Goal: Information Seeking & Learning: Learn about a topic

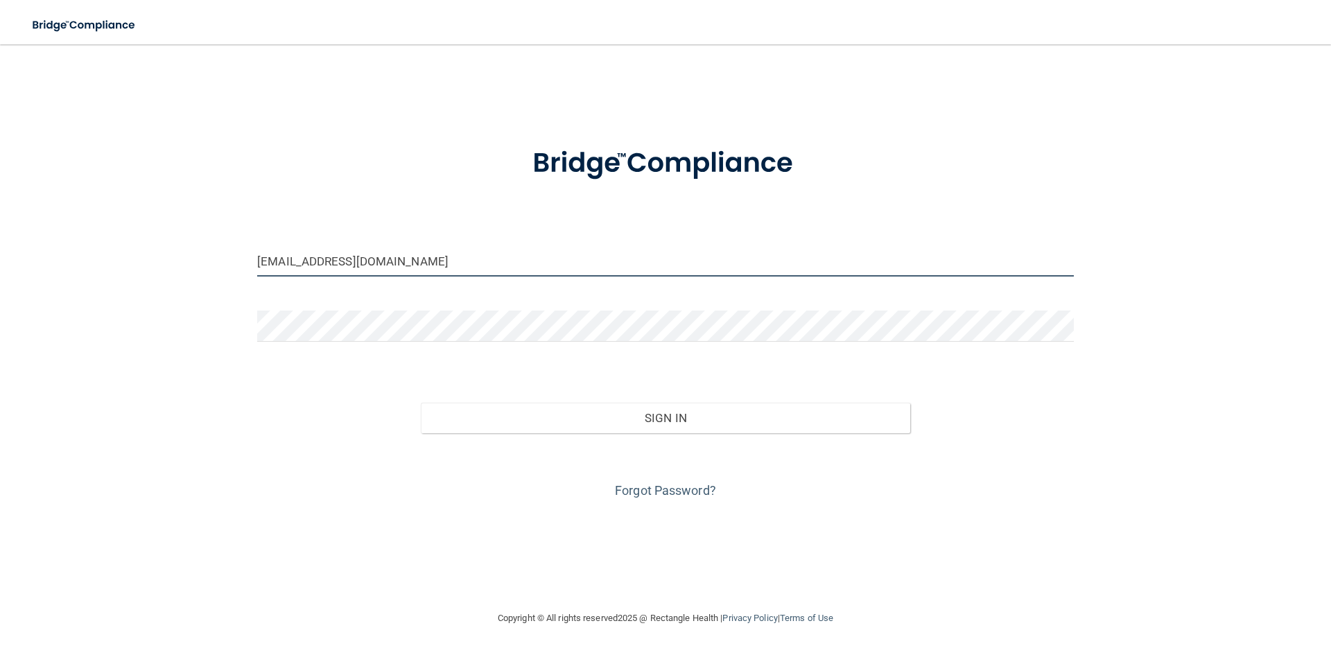
drag, startPoint x: 378, startPoint y: 264, endPoint x: 227, endPoint y: 268, distance: 150.5
click at [227, 268] on div "[EMAIL_ADDRESS][DOMAIN_NAME] Invalid email/password. You don't have permission …" at bounding box center [665, 327] width 1275 height 538
type input "[EMAIL_ADDRESS][DOMAIN_NAME]"
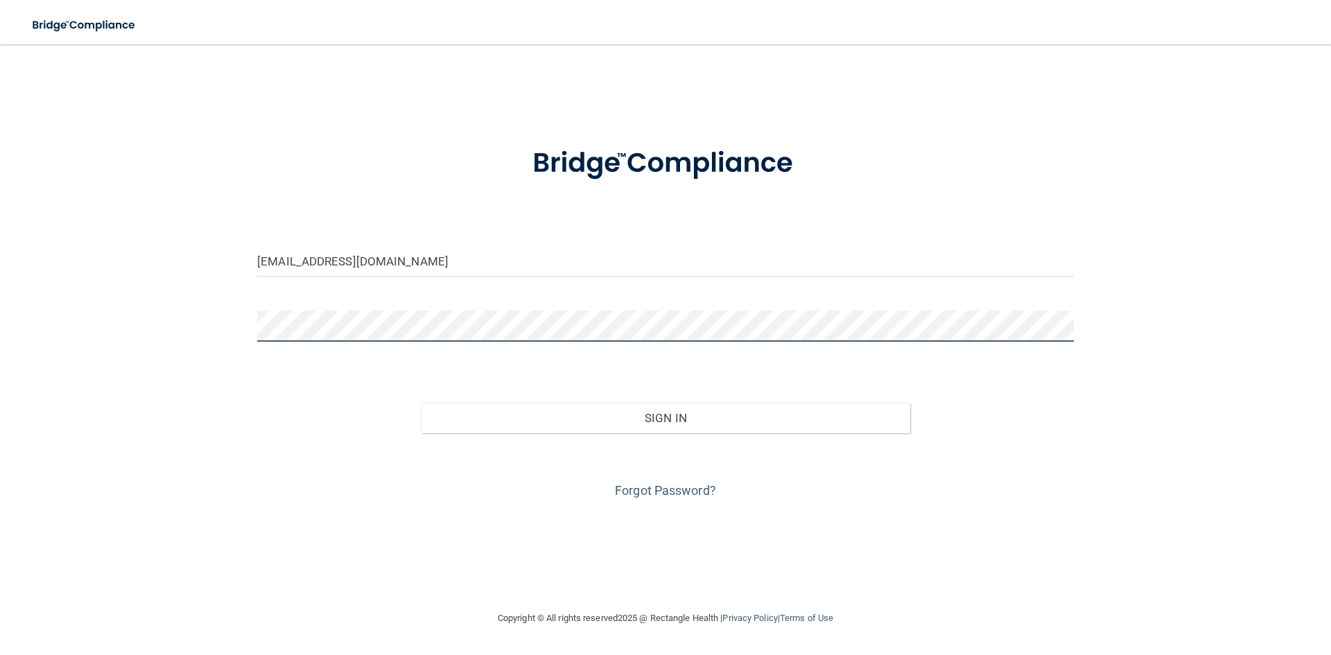
click at [245, 338] on div "[EMAIL_ADDRESS][DOMAIN_NAME] Invalid email/password. You don't have permission …" at bounding box center [665, 327] width 1275 height 538
click at [421, 403] on button "Sign In" at bounding box center [666, 418] width 490 height 30
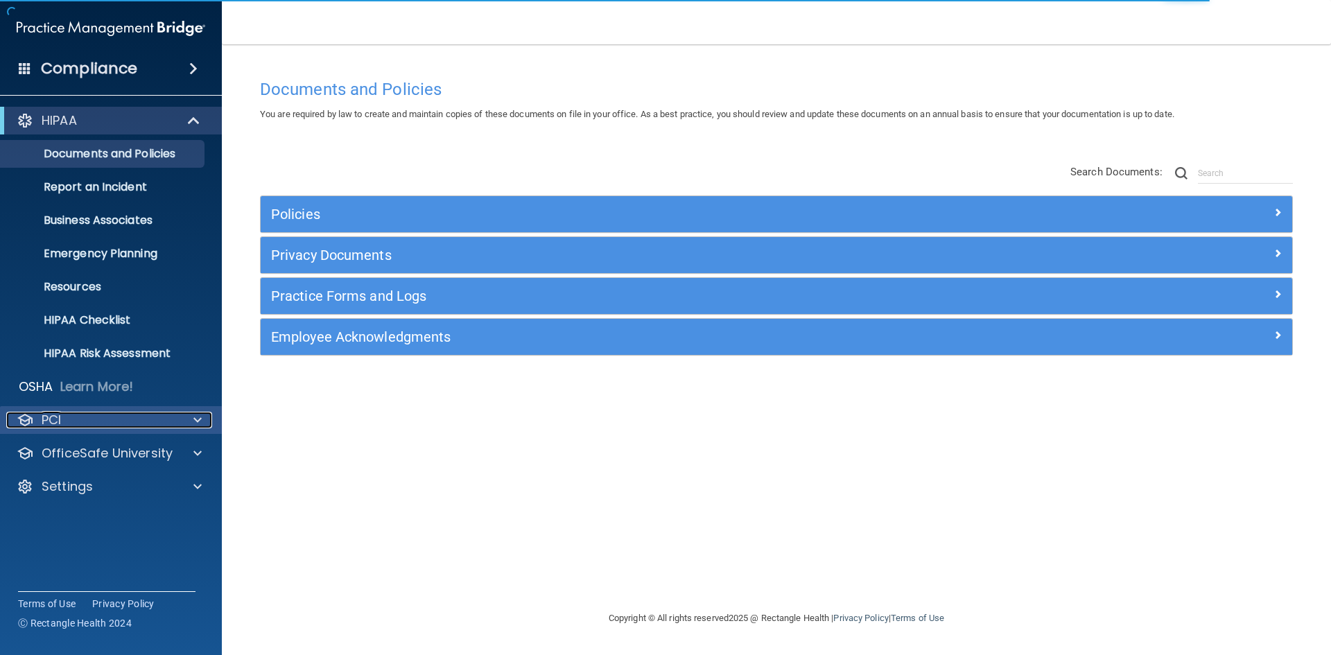
click at [80, 425] on div "PCI" at bounding box center [92, 420] width 172 height 17
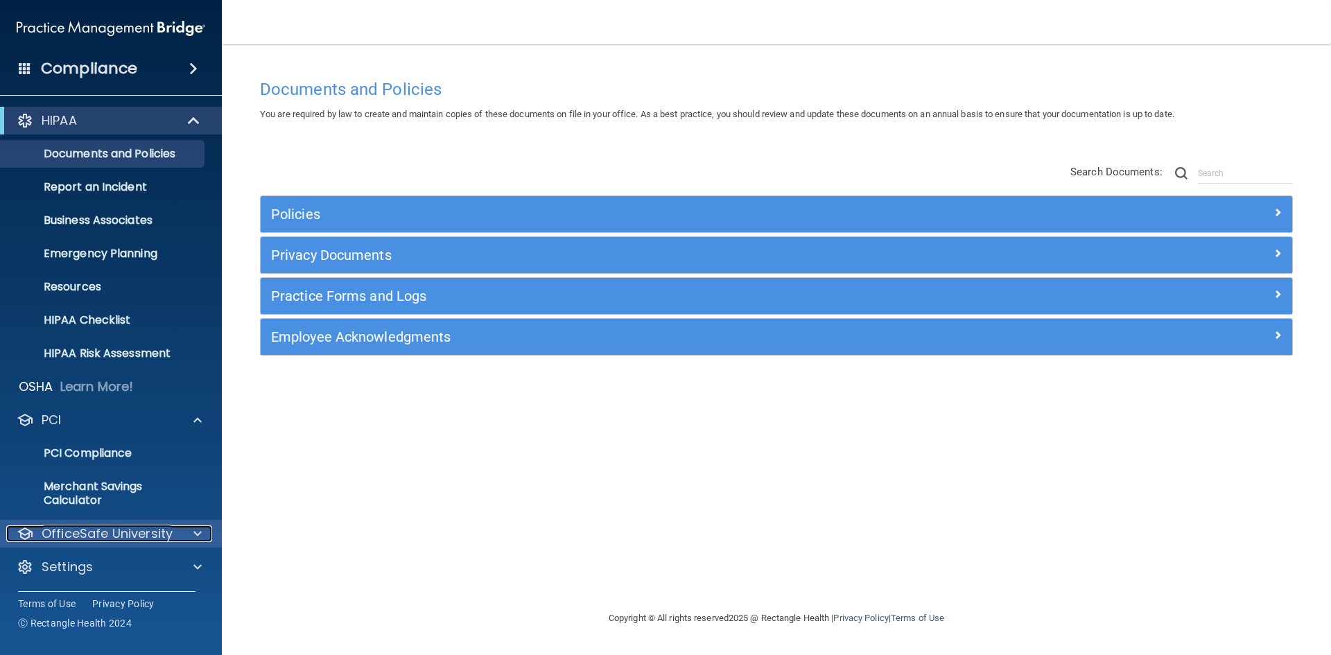
click at [120, 532] on p "OfficeSafe University" at bounding box center [107, 533] width 131 height 17
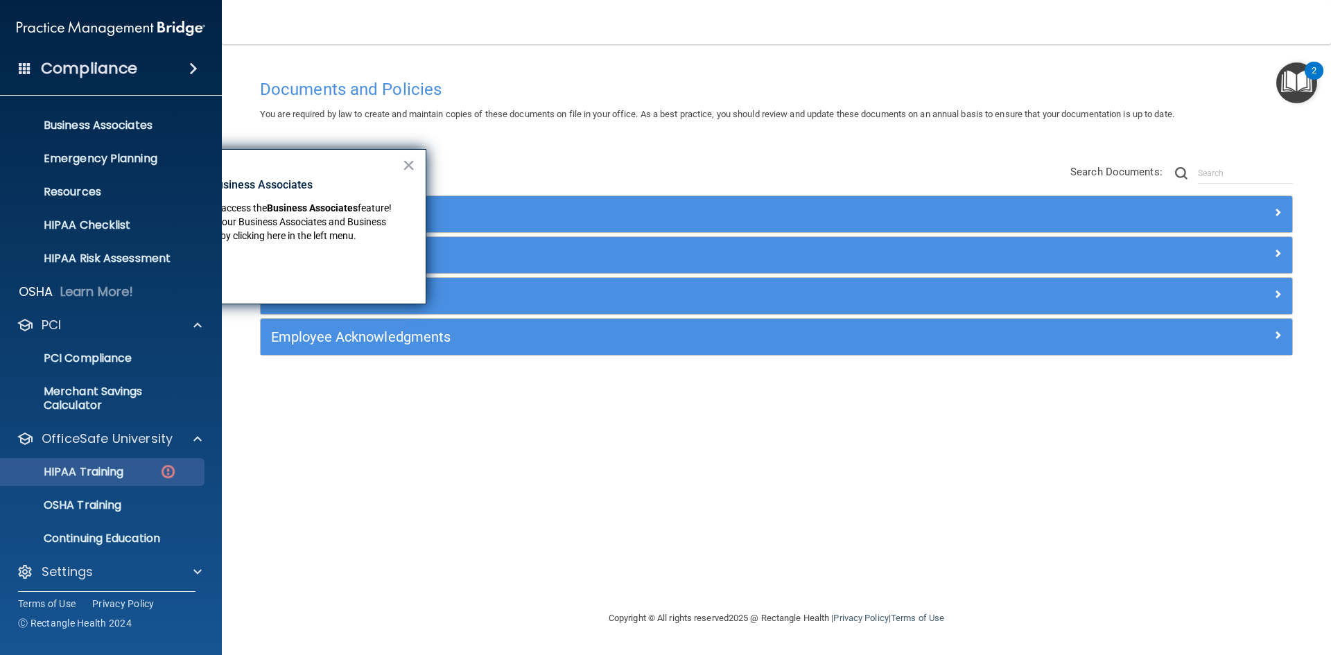
scroll to position [101, 0]
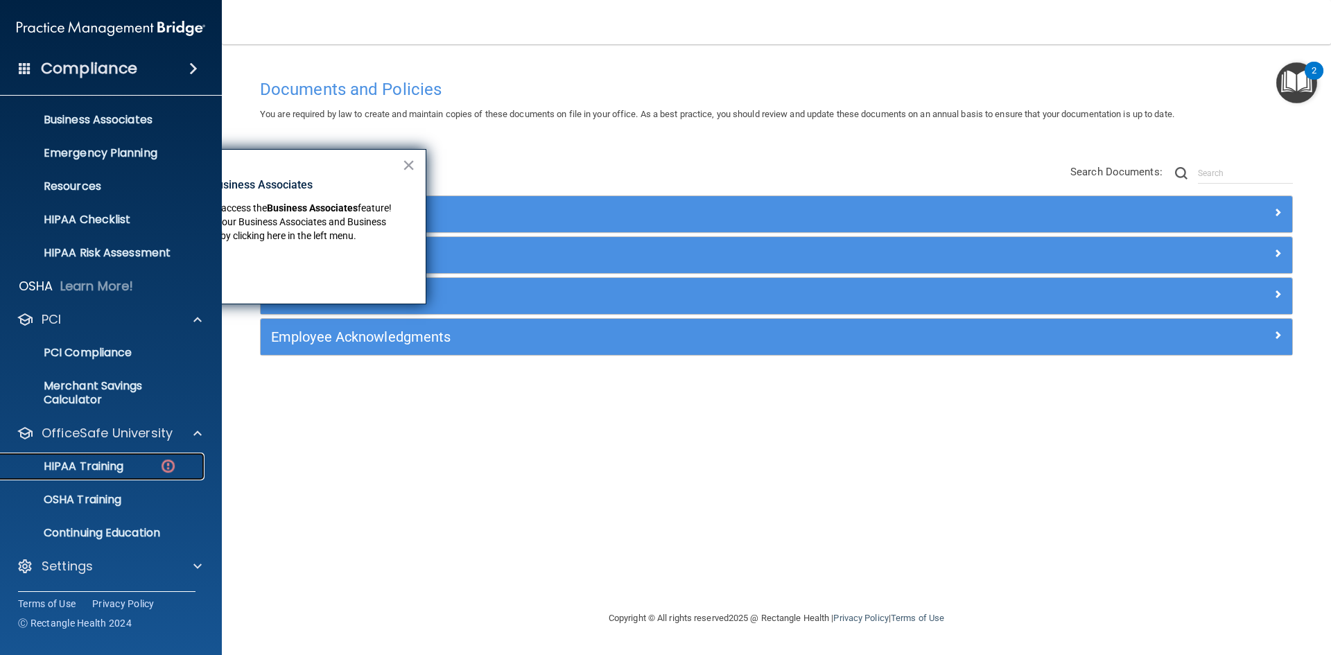
click at [88, 463] on p "HIPAA Training" at bounding box center [66, 467] width 114 height 14
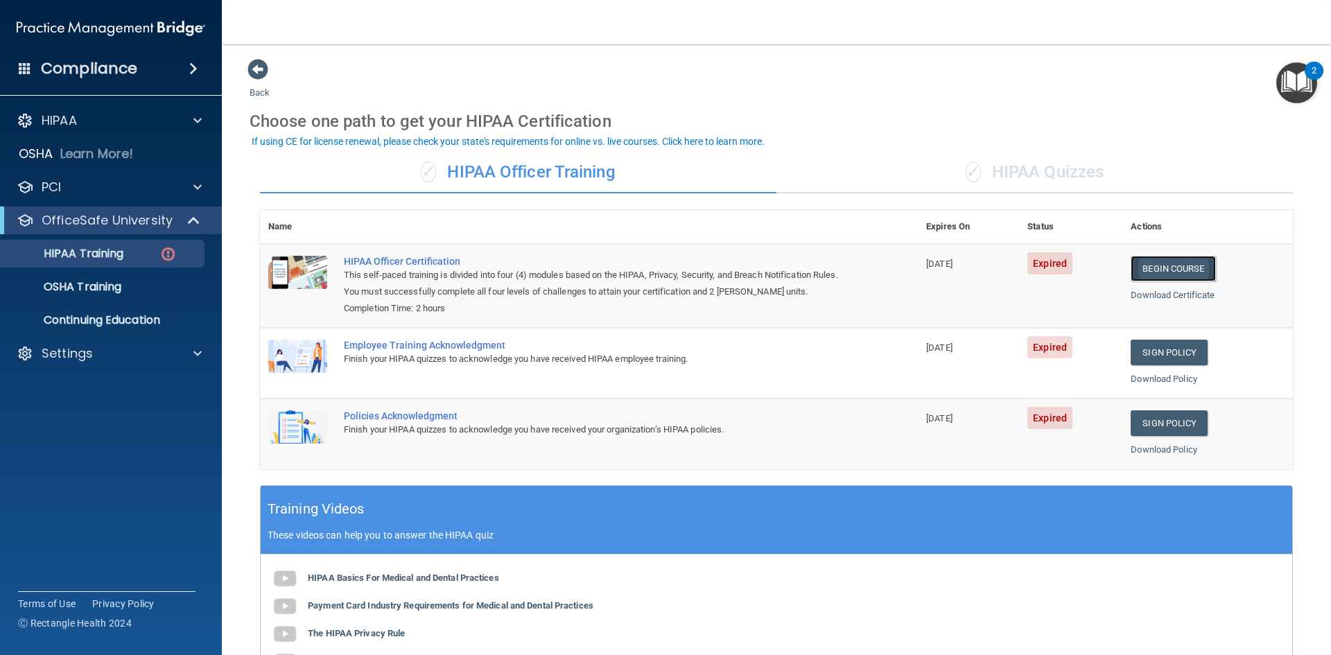
click at [1142, 265] on link "Begin Course" at bounding box center [1173, 269] width 85 height 26
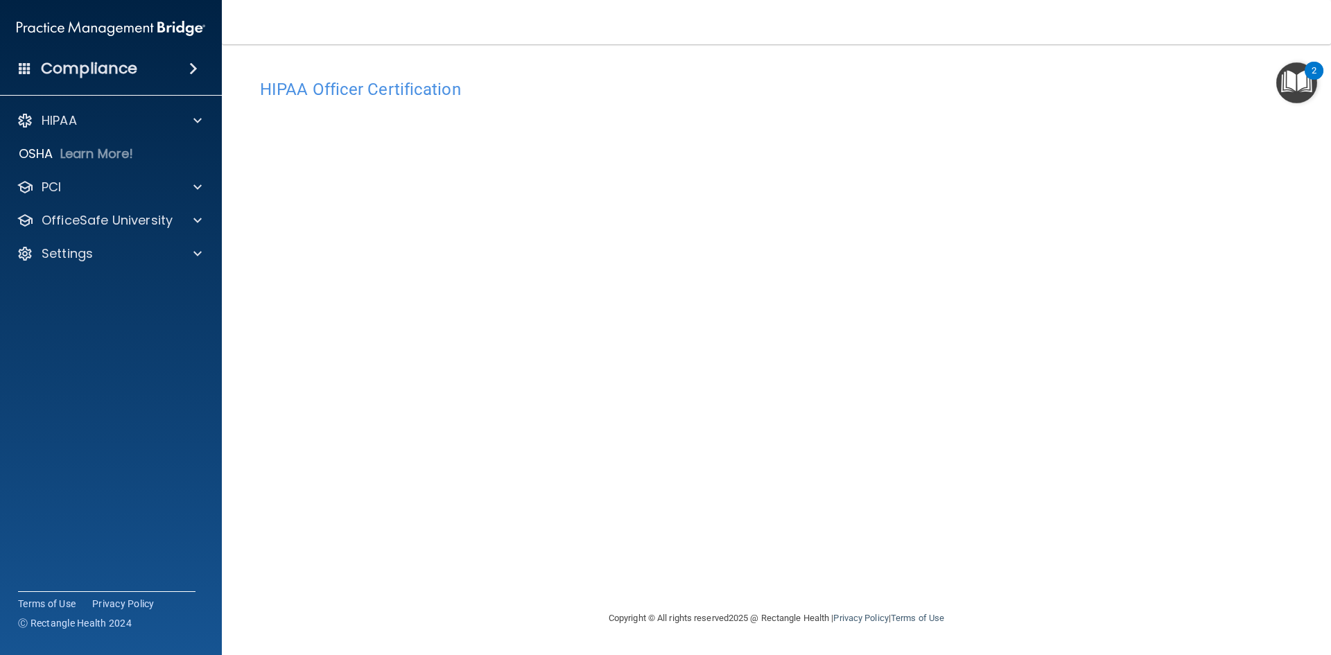
drag, startPoint x: 912, startPoint y: 96, endPoint x: 929, endPoint y: 101, distance: 17.1
click at [913, 96] on h4 "HIPAA Officer Certification" at bounding box center [776, 89] width 1033 height 18
